Goal: Task Accomplishment & Management: Complete application form

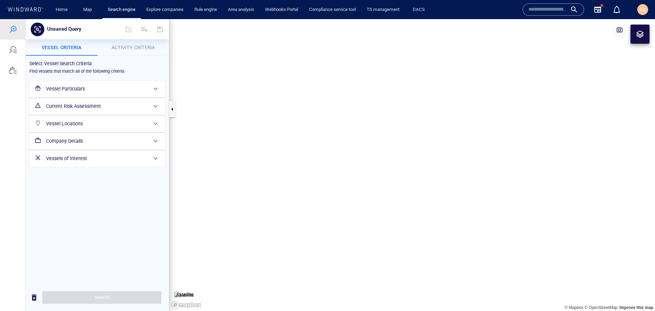
click at [94, 91] on h6 "Vessel Particulars" at bounding box center [96, 89] width 101 height 9
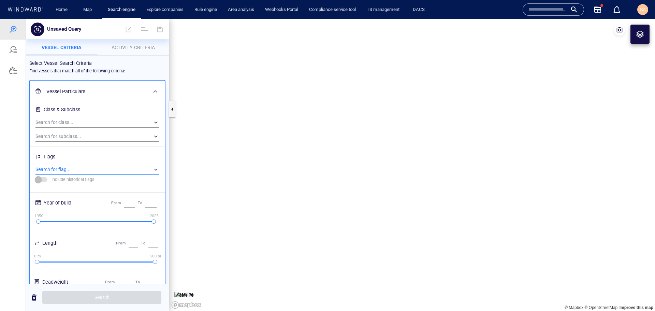
click at [66, 170] on div "​" at bounding box center [97, 169] width 124 height 10
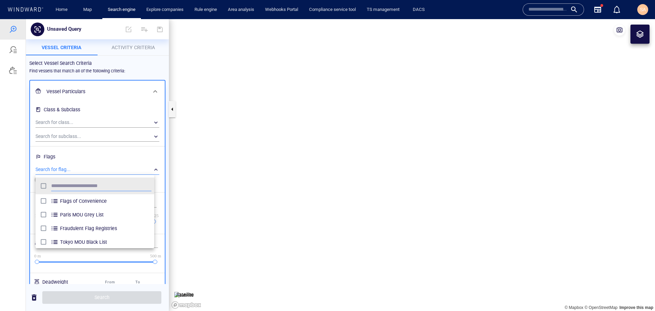
scroll to position [63, 114]
click at [102, 229] on span "Fraudulent Flag Registries" at bounding box center [105, 228] width 91 height 8
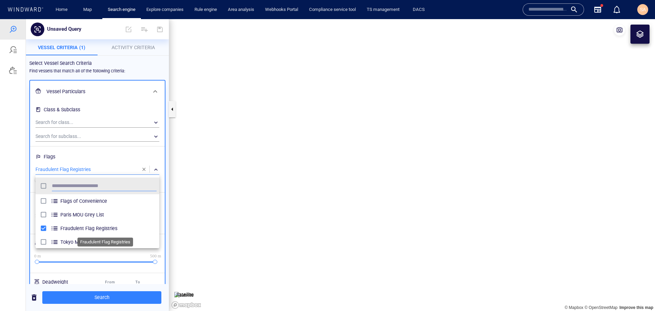
scroll to position [63, 119]
click at [107, 157] on div at bounding box center [327, 165] width 655 height 292
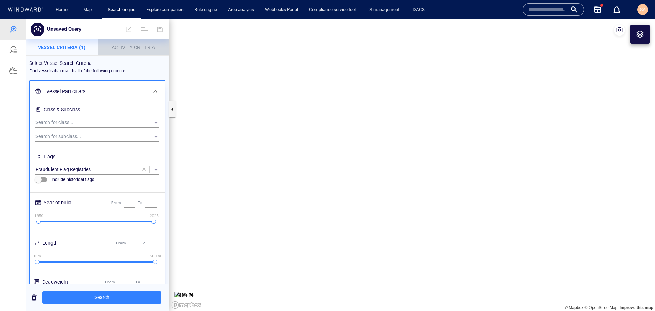
click at [142, 48] on span "Activity Criteria" at bounding box center [133, 47] width 43 height 5
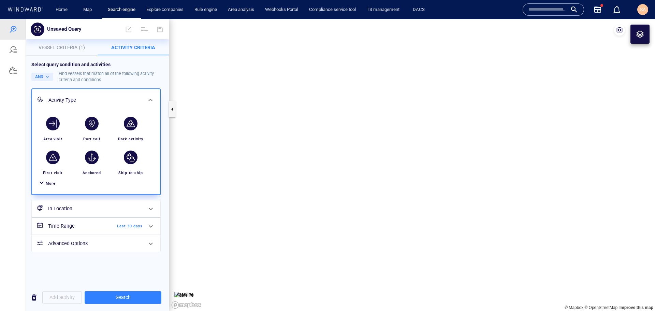
click at [129, 120] on div "button" at bounding box center [131, 124] width 14 height 14
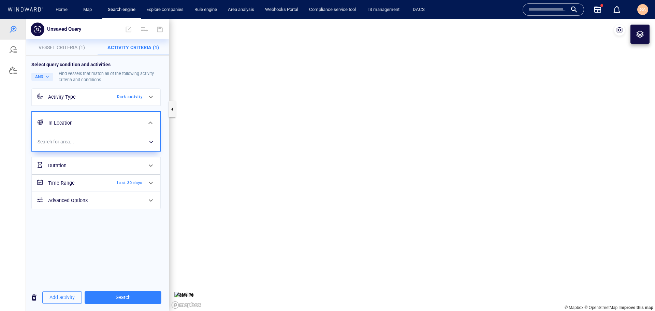
click at [119, 143] on div "​" at bounding box center [96, 142] width 117 height 10
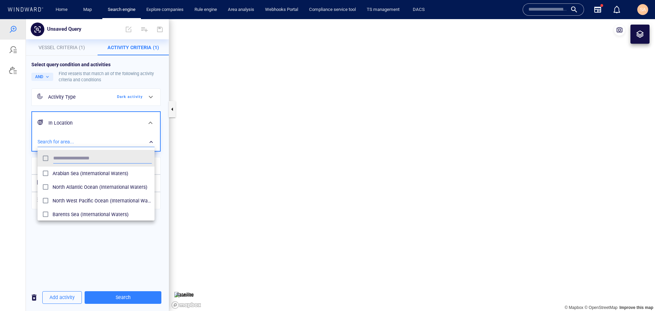
scroll to position [63, 112]
type input "***"
click at [92, 176] on span "Med-poly-GNSS (Areas of Interest)" at bounding box center [102, 173] width 99 height 8
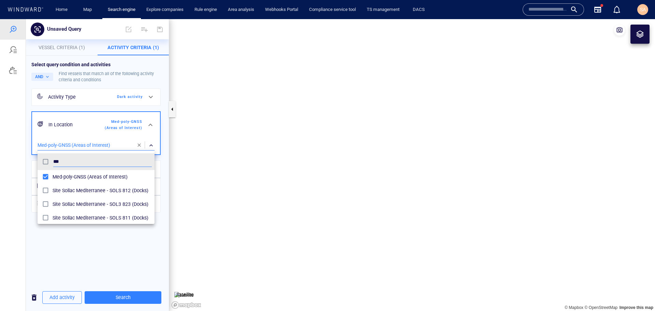
click at [119, 291] on div at bounding box center [327, 165] width 655 height 292
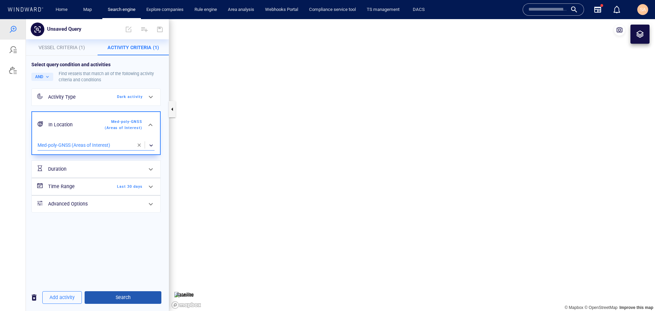
click at [116, 300] on span "Search" at bounding box center [123, 297] width 66 height 9
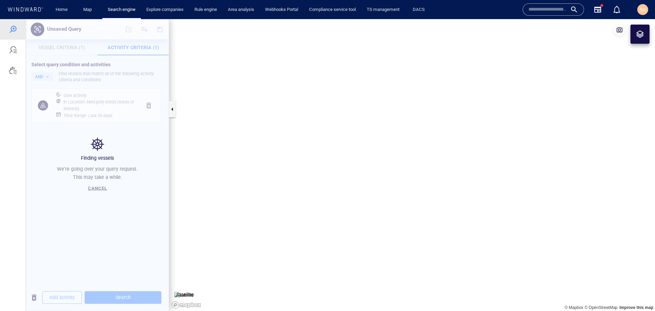
click at [222, 174] on canvas "Map" at bounding box center [412, 165] width 486 height 292
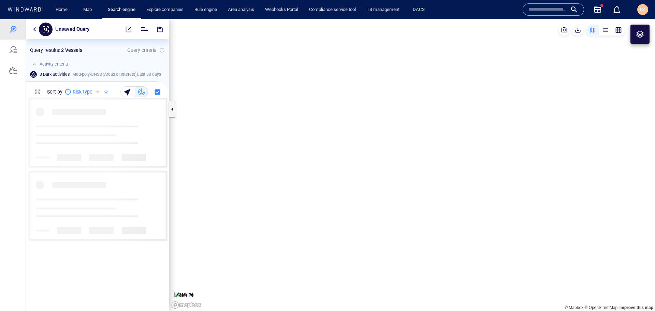
scroll to position [208, 138]
drag, startPoint x: 211, startPoint y: 131, endPoint x: 456, endPoint y: 191, distance: 252.5
click at [499, 206] on canvas "Map" at bounding box center [412, 165] width 486 height 292
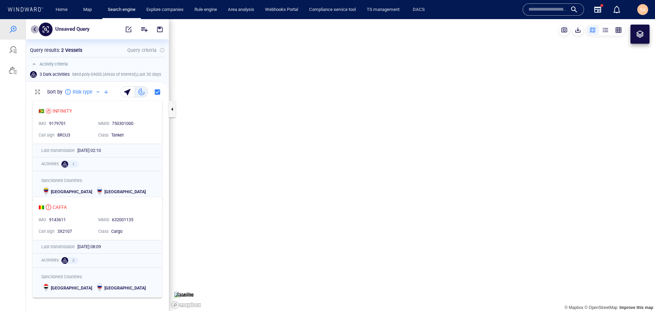
click at [35, 29] on button "button" at bounding box center [35, 29] width 8 height 8
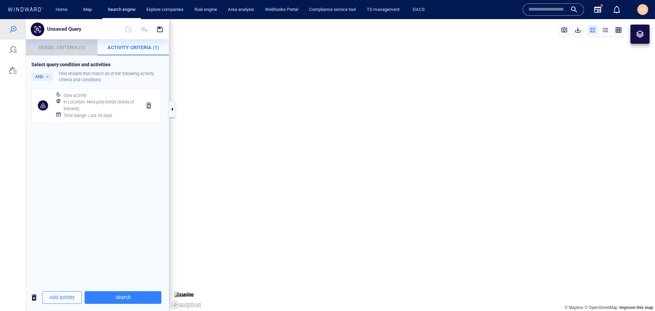
click at [58, 47] on span "Vessel Criteria (1)" at bounding box center [62, 47] width 46 height 5
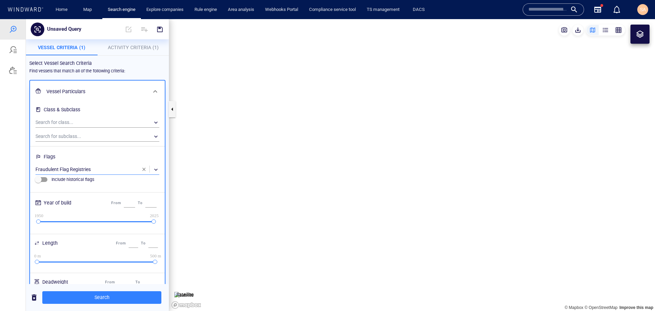
click at [92, 168] on div "​" at bounding box center [97, 169] width 124 height 10
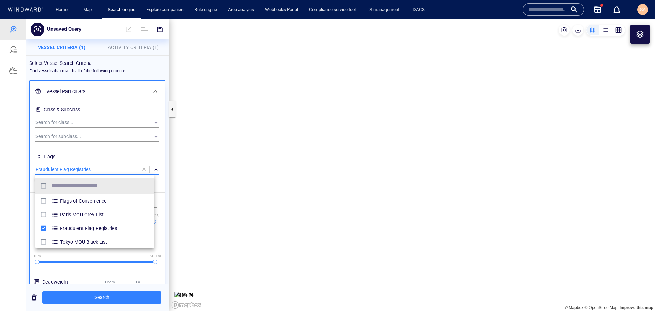
scroll to position [63, 114]
click at [136, 160] on div at bounding box center [327, 165] width 655 height 292
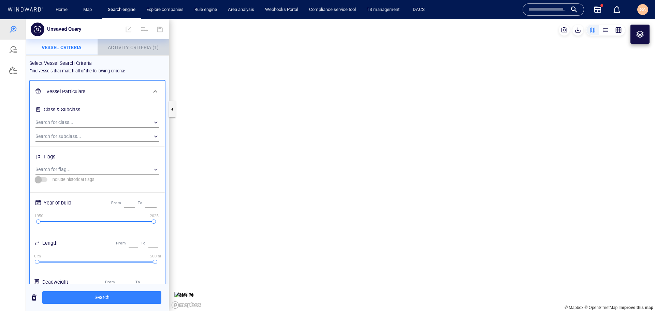
click at [130, 49] on span "Activity Criteria (1)" at bounding box center [133, 47] width 51 height 5
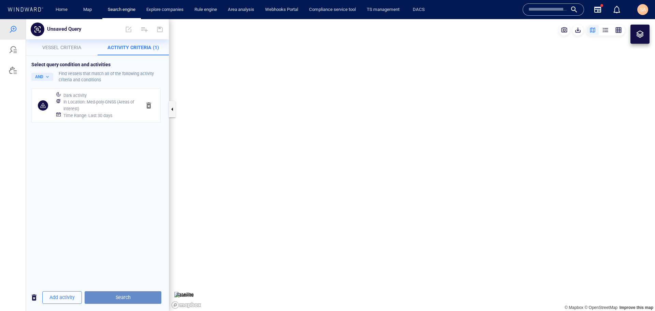
click at [108, 301] on span "Search" at bounding box center [123, 297] width 66 height 9
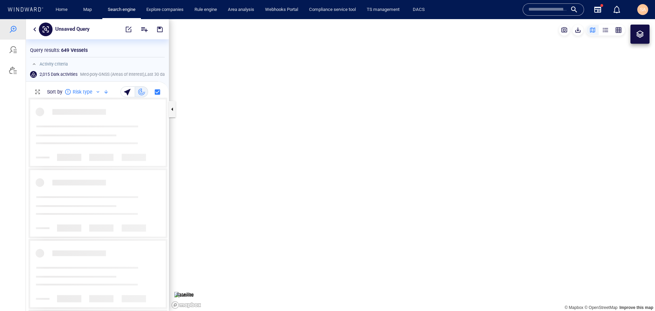
scroll to position [208, 138]
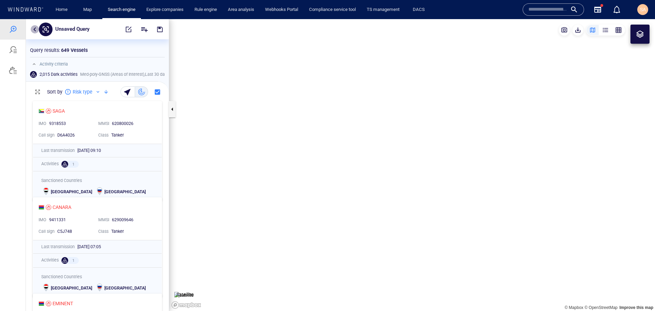
click at [37, 29] on button "button" at bounding box center [35, 29] width 8 height 8
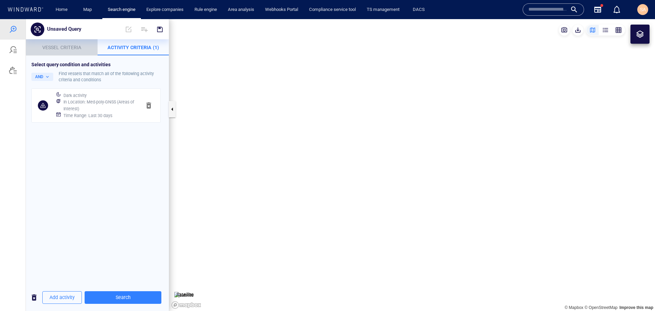
click at [53, 46] on span "Vessel criteria" at bounding box center [61, 47] width 39 height 5
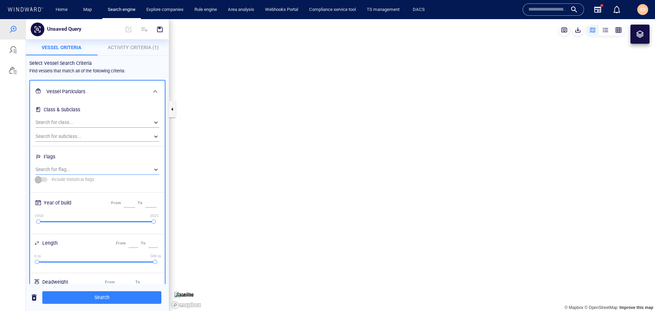
click at [68, 166] on div "​" at bounding box center [97, 169] width 124 height 10
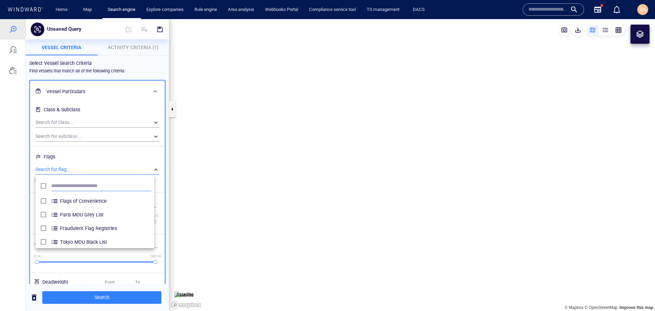
scroll to position [63, 114]
click at [64, 223] on div "Fraudulent Flag Registries" at bounding box center [105, 228] width 91 height 11
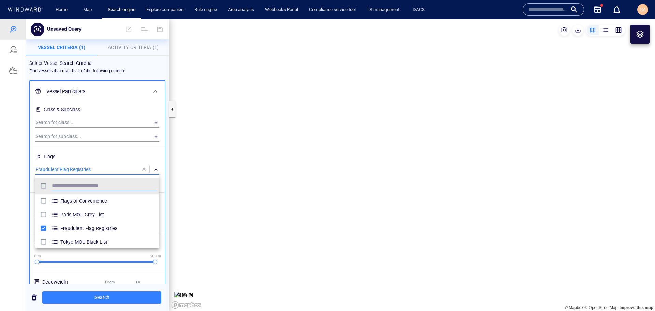
scroll to position [63, 119]
click at [74, 298] on div at bounding box center [327, 165] width 655 height 292
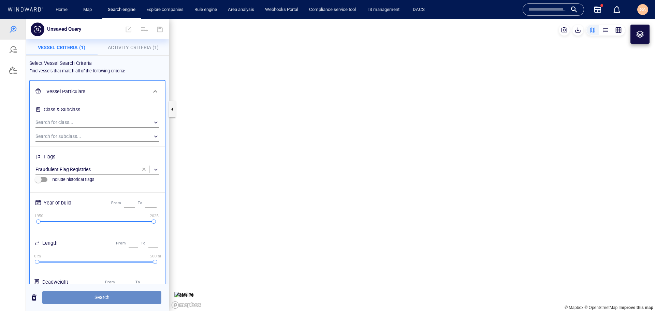
click at [102, 300] on span "Search" at bounding box center [102, 297] width 108 height 9
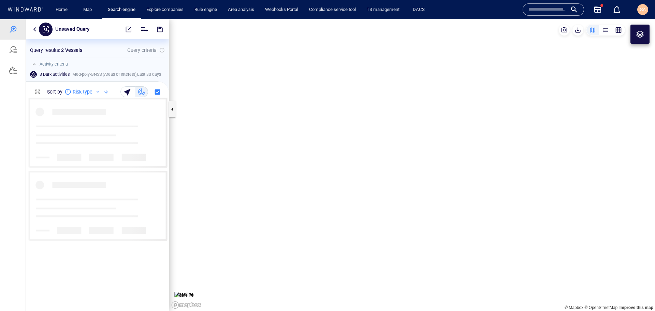
scroll to position [208, 138]
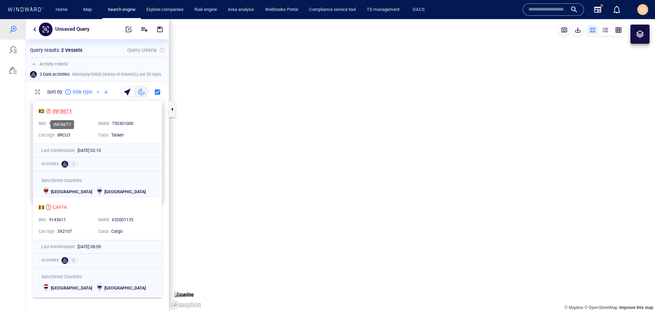
click at [61, 112] on div "INFINITY" at bounding box center [63, 111] width 20 height 8
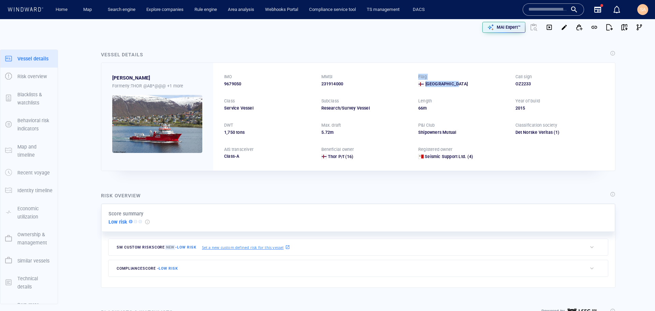
drag, startPoint x: 454, startPoint y: 86, endPoint x: 413, endPoint y: 74, distance: 42.7
click at [413, 74] on div "IMO 9679050 MMSI 231914000 Flag Faroe Islands Call sign OZ2233 Class Service Ve…" at bounding box center [414, 116] width 402 height 107
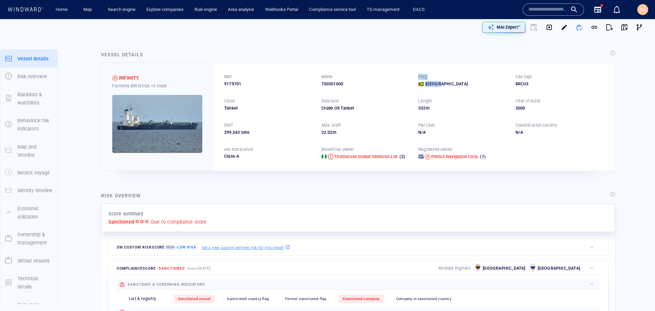
drag, startPoint x: 441, startPoint y: 86, endPoint x: 411, endPoint y: 70, distance: 34.7
click at [412, 79] on div "IMO 9179701 MMSI 750301000 Flag Guyana Call sign 8RCU3 Class Tanker Subclass Cr…" at bounding box center [414, 116] width 402 height 107
click at [410, 69] on div "IMO 9179701 MMSI 750301000 Flag Guyana Call sign 8RCU3 Class Tanker Subclass Cr…" at bounding box center [414, 116] width 402 height 107
drag, startPoint x: 441, startPoint y: 81, endPoint x: 415, endPoint y: 72, distance: 27.1
click at [415, 72] on div "IMO 9179701 MMSI 750301000 Flag Guyana Call sign 8RCU3 Class Tanker Subclass Cr…" at bounding box center [414, 116] width 402 height 107
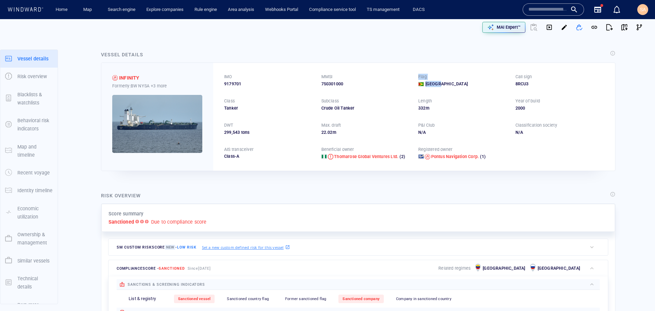
click at [434, 73] on div "Flag" at bounding box center [463, 76] width 92 height 9
click at [561, 28] on span "button" at bounding box center [564, 27] width 7 height 7
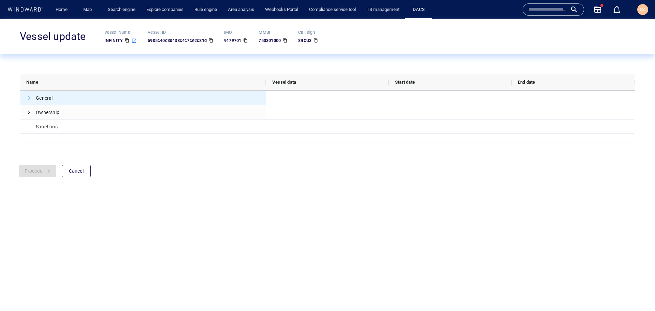
click at [29, 100] on span "Press SPACE to select this row." at bounding box center [28, 97] width 5 height 5
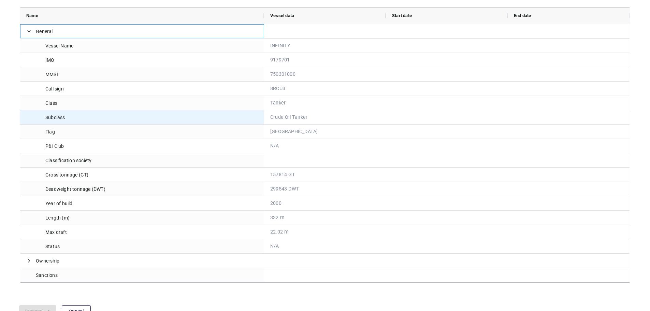
scroll to position [76, 0]
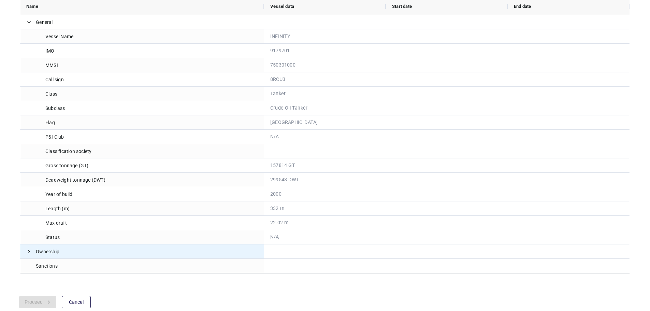
click at [31, 248] on span "Press SPACE to select this row." at bounding box center [28, 252] width 5 height 14
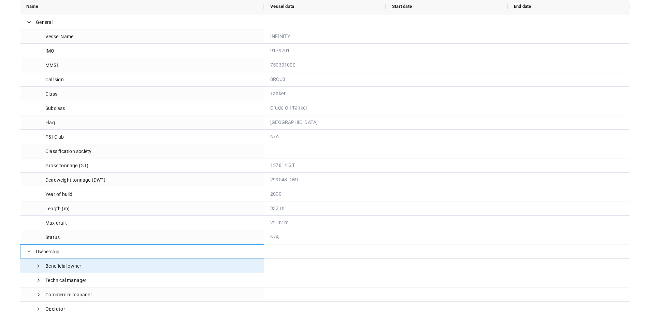
scroll to position [176, 0]
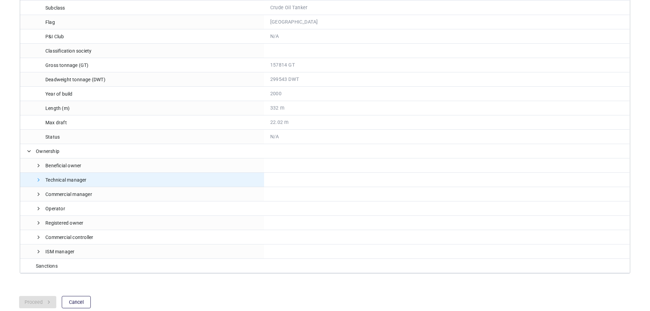
click at [39, 179] on span at bounding box center [38, 179] width 5 height 5
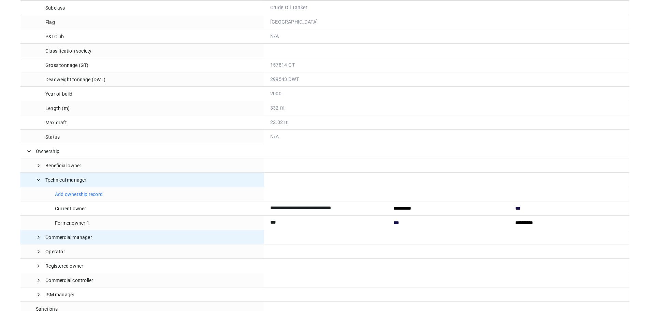
click at [42, 237] on span "Commercial manager" at bounding box center [142, 237] width 232 height 14
click at [41, 238] on span at bounding box center [38, 236] width 5 height 5
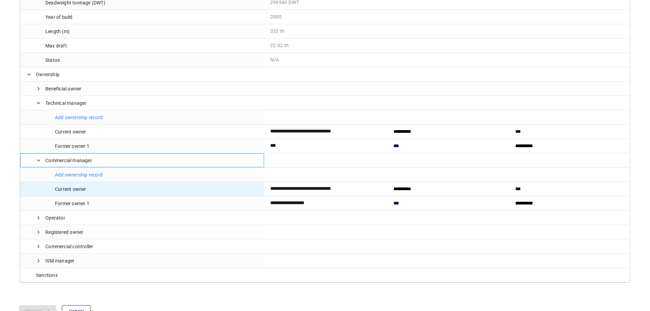
scroll to position [262, 0]
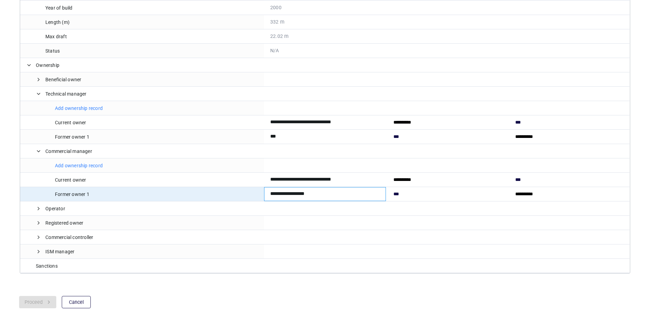
click at [292, 193] on input "**********" at bounding box center [324, 193] width 109 height 13
click at [311, 193] on input "**********" at bounding box center [324, 193] width 109 height 13
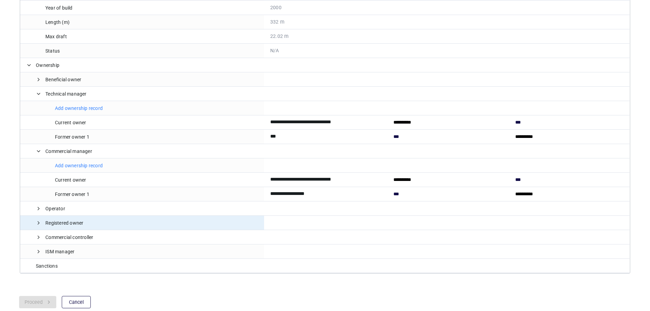
click at [34, 225] on span "Registered owner" at bounding box center [142, 223] width 232 height 14
click at [38, 225] on span at bounding box center [38, 222] width 5 height 5
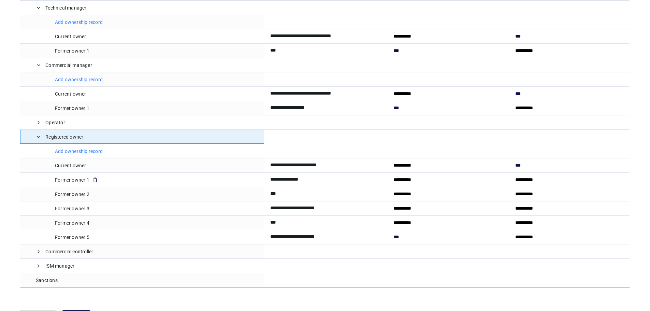
scroll to position [362, 0]
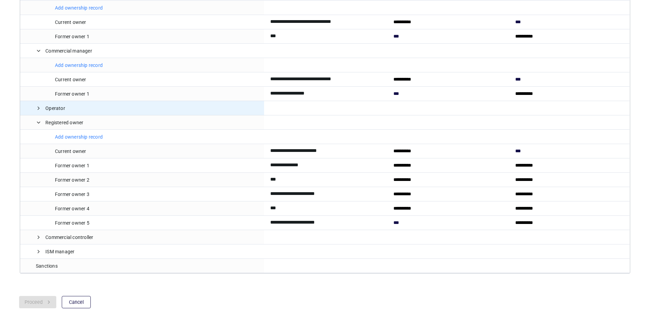
click at [39, 112] on span at bounding box center [38, 108] width 5 height 14
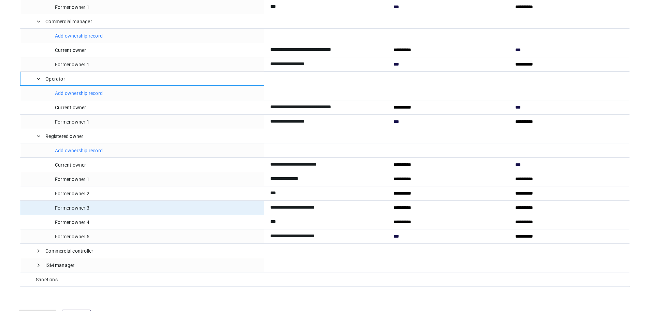
scroll to position [405, 0]
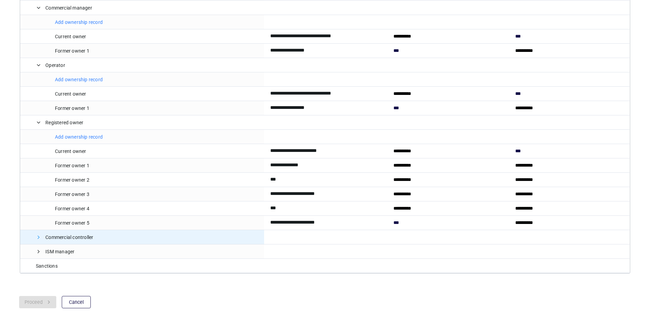
click at [37, 237] on span at bounding box center [38, 236] width 5 height 5
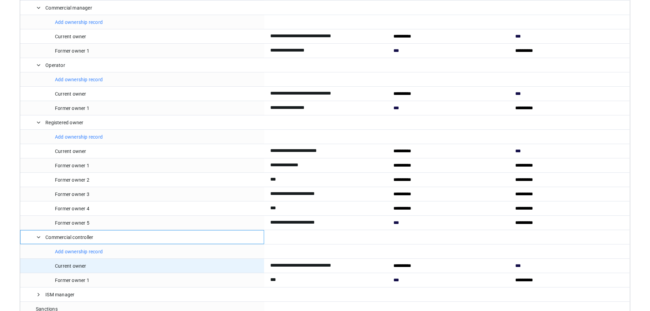
scroll to position [448, 0]
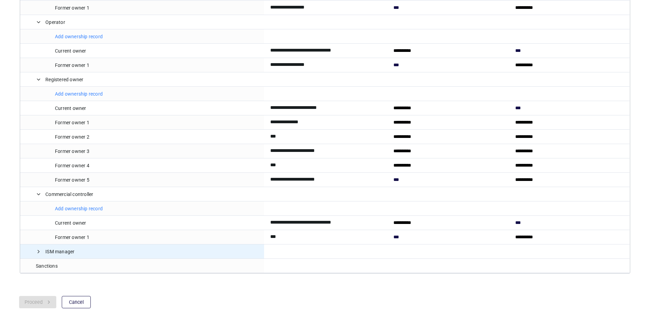
click at [35, 253] on span "ISM manager" at bounding box center [142, 252] width 232 height 14
click at [39, 254] on span at bounding box center [38, 251] width 5 height 5
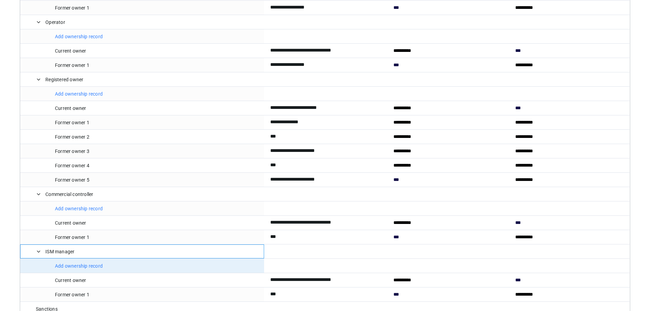
scroll to position [491, 0]
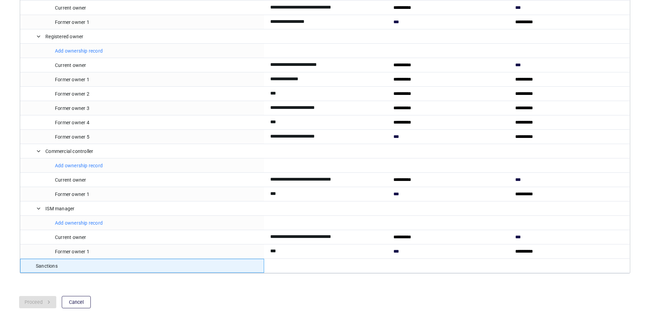
click at [47, 268] on div "Sanctions" at bounding box center [47, 266] width 22 height 14
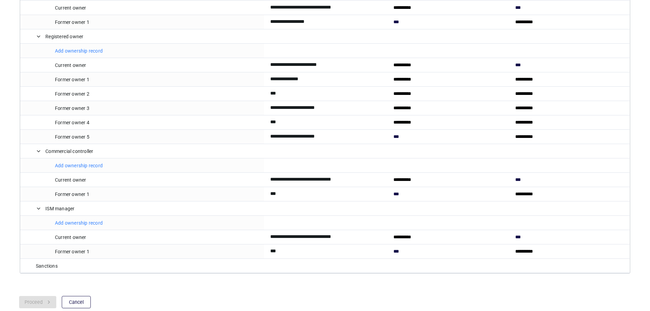
click at [79, 299] on p "Cancel" at bounding box center [76, 302] width 15 height 8
